Goal: Obtain resource: Download file/media

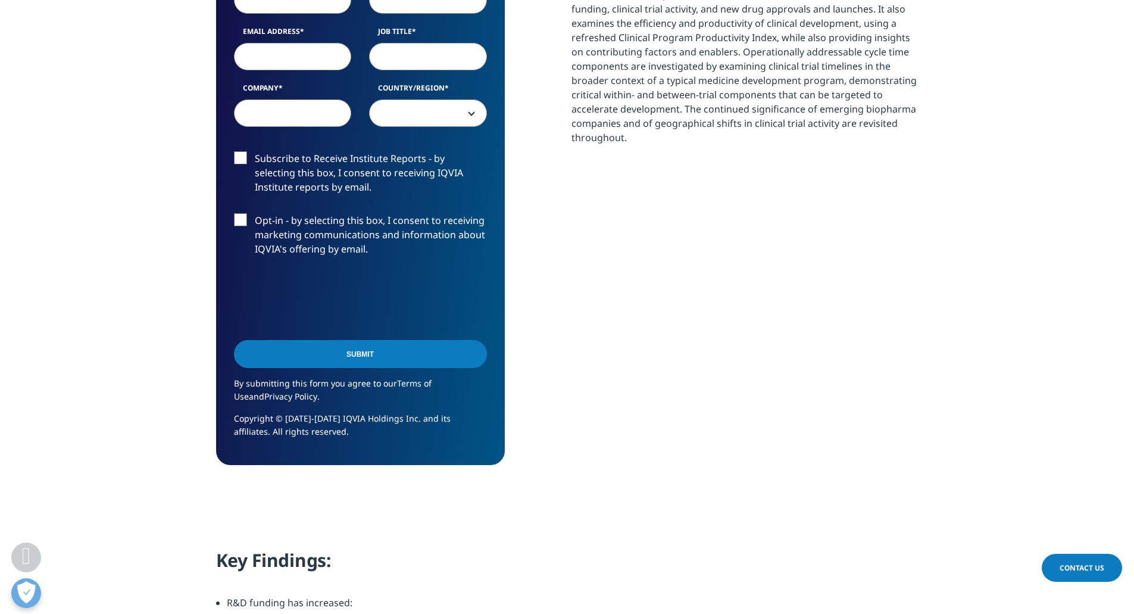
scroll to position [595, 0]
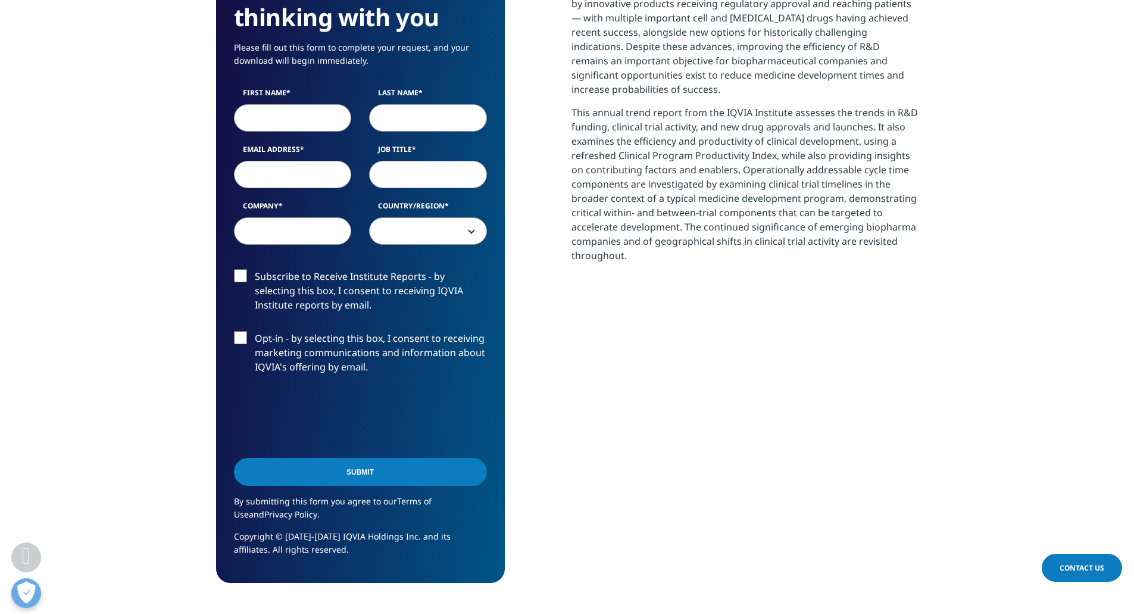
click at [280, 121] on input "First Name" at bounding box center [293, 117] width 118 height 27
type input "[PERSON_NAME]"
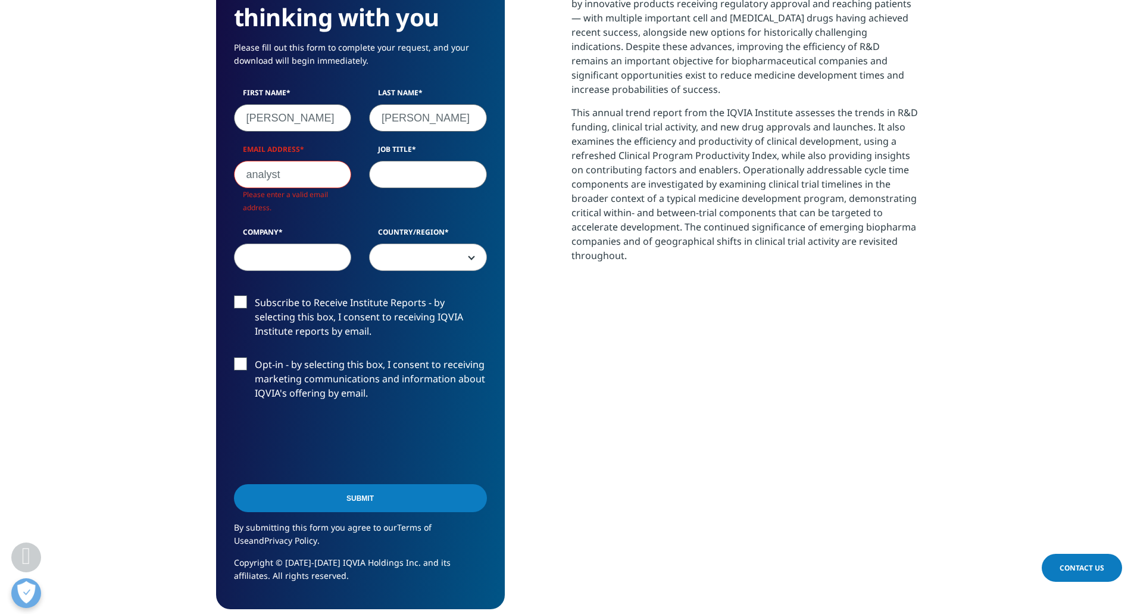
scroll to position [684, 703]
click at [316, 171] on input "analyst" at bounding box center [293, 174] width 118 height 27
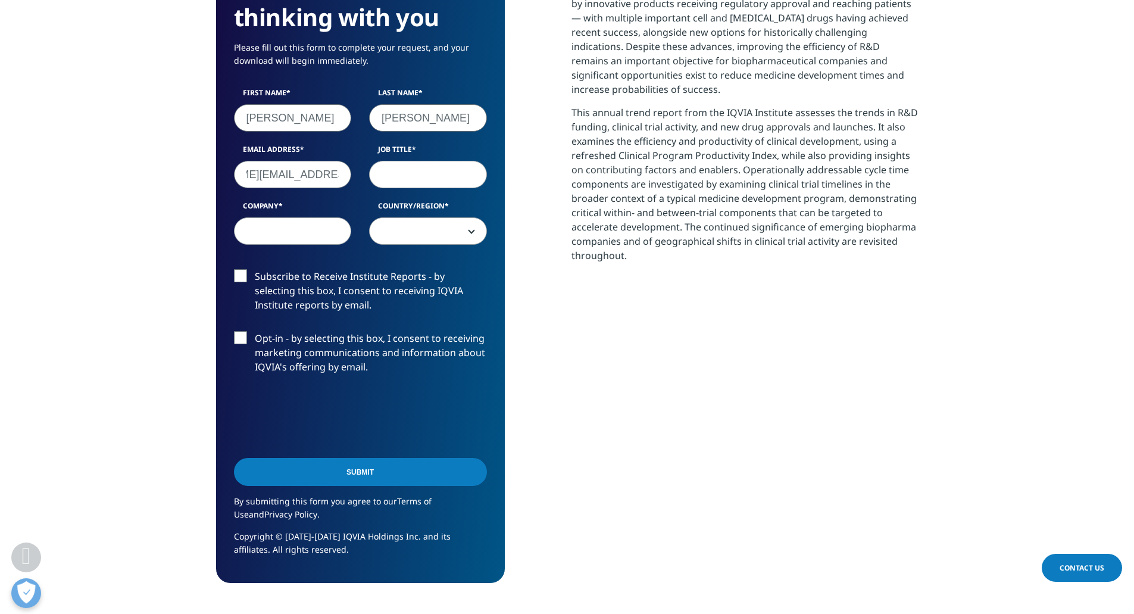
type input "[PERSON_NAME][EMAIL_ADDRESS][PERSON_NAME][DOMAIN_NAME]"
type input "analyst"
type input "[PERSON_NAME] [PERSON_NAME]"
click at [469, 231] on b at bounding box center [469, 231] width 0 height 0
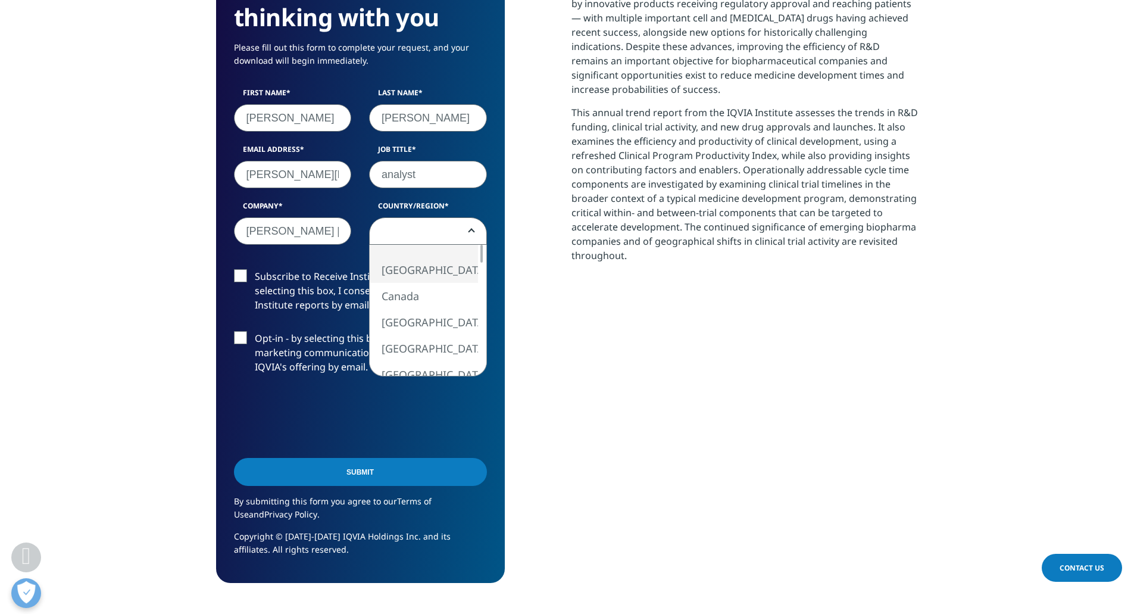
select select "[GEOGRAPHIC_DATA]"
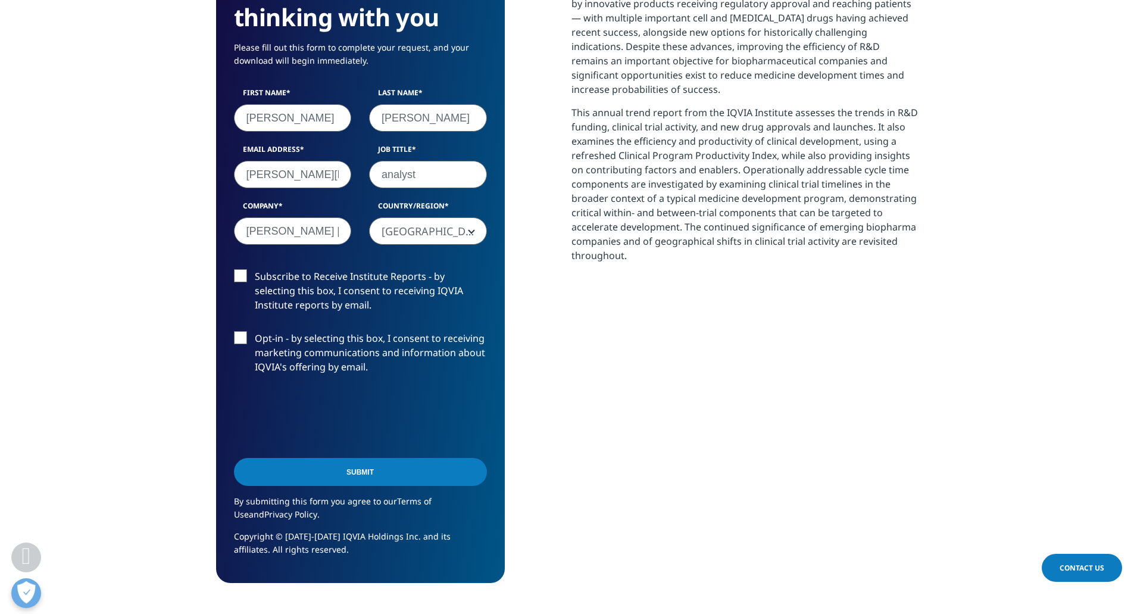
click at [243, 280] on label "Subscribe to Receive Institute Reports - by selecting this box, I consent to re…" at bounding box center [360, 293] width 253 height 49
click at [255, 269] on input "Subscribe to Receive Institute Reports - by selecting this box, I consent to re…" at bounding box center [255, 269] width 0 height 0
click at [357, 476] on input "Submit" at bounding box center [360, 472] width 253 height 28
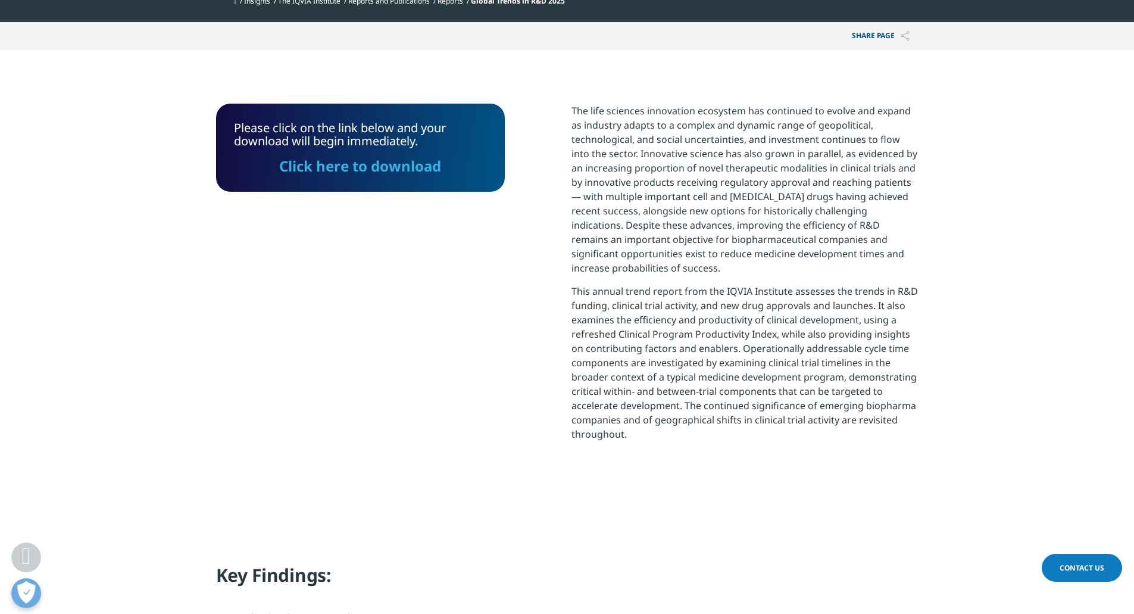
scroll to position [300, 0]
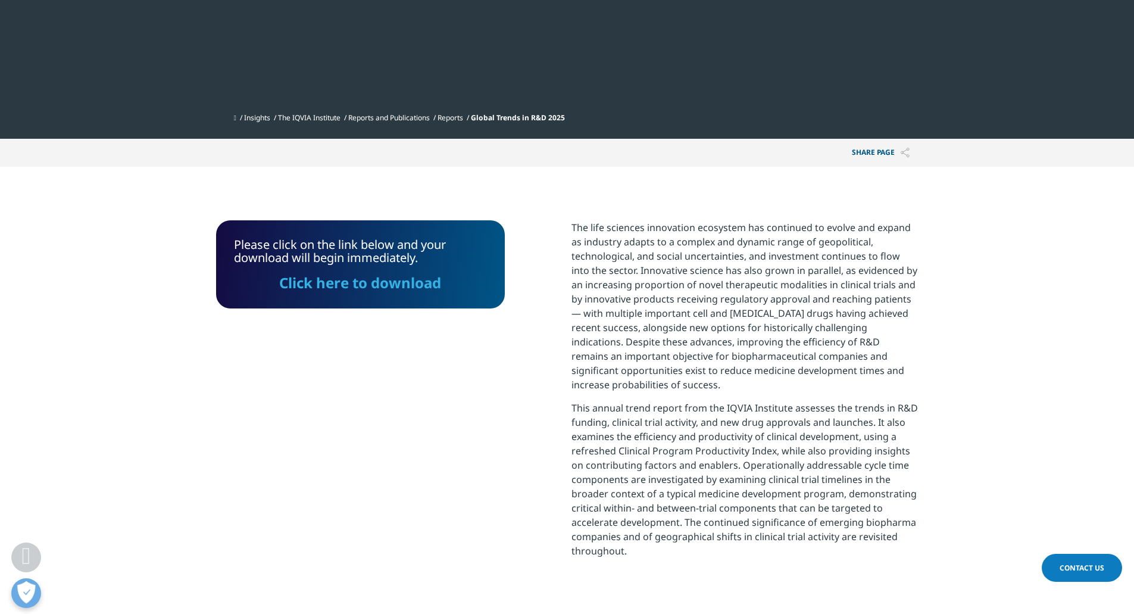
click at [391, 288] on link "Click here to download" at bounding box center [360, 283] width 162 height 20
